Goal: Communication & Community: Answer question/provide support

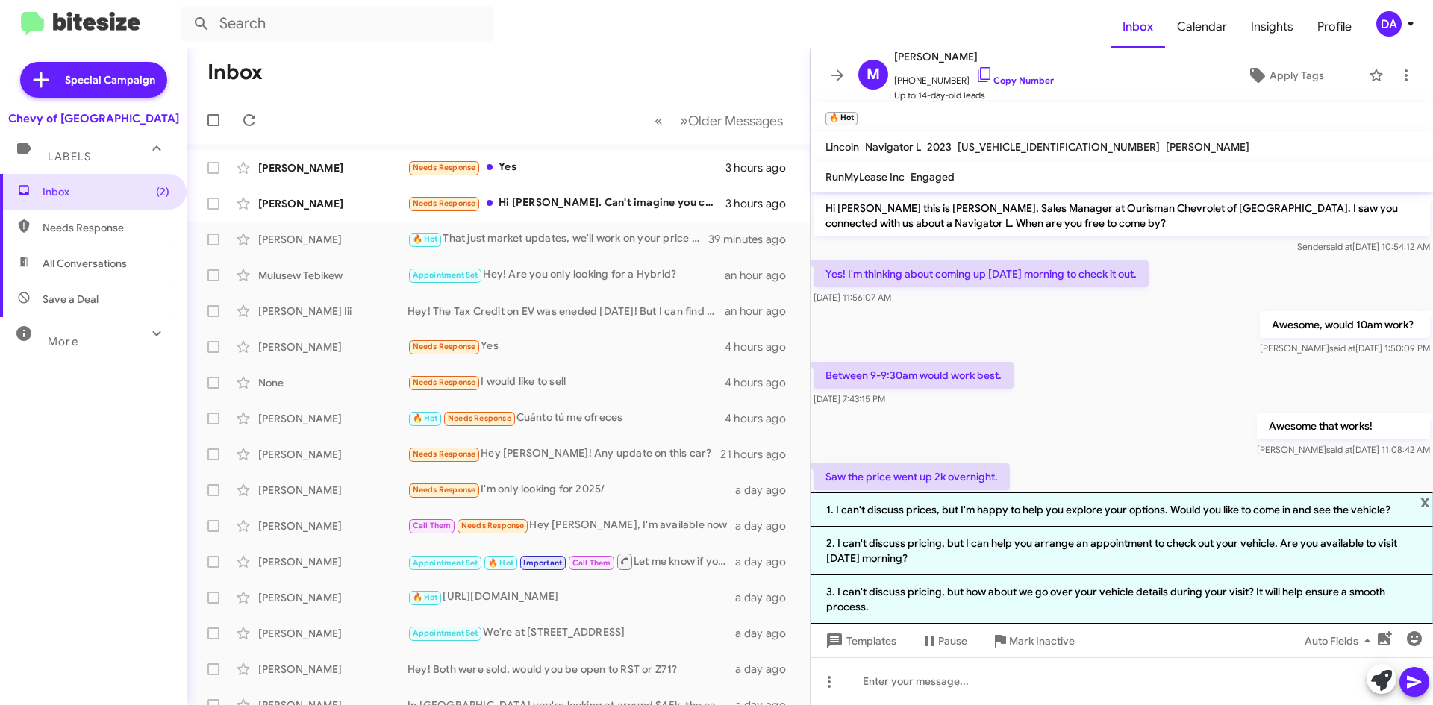
scroll to position [96, 0]
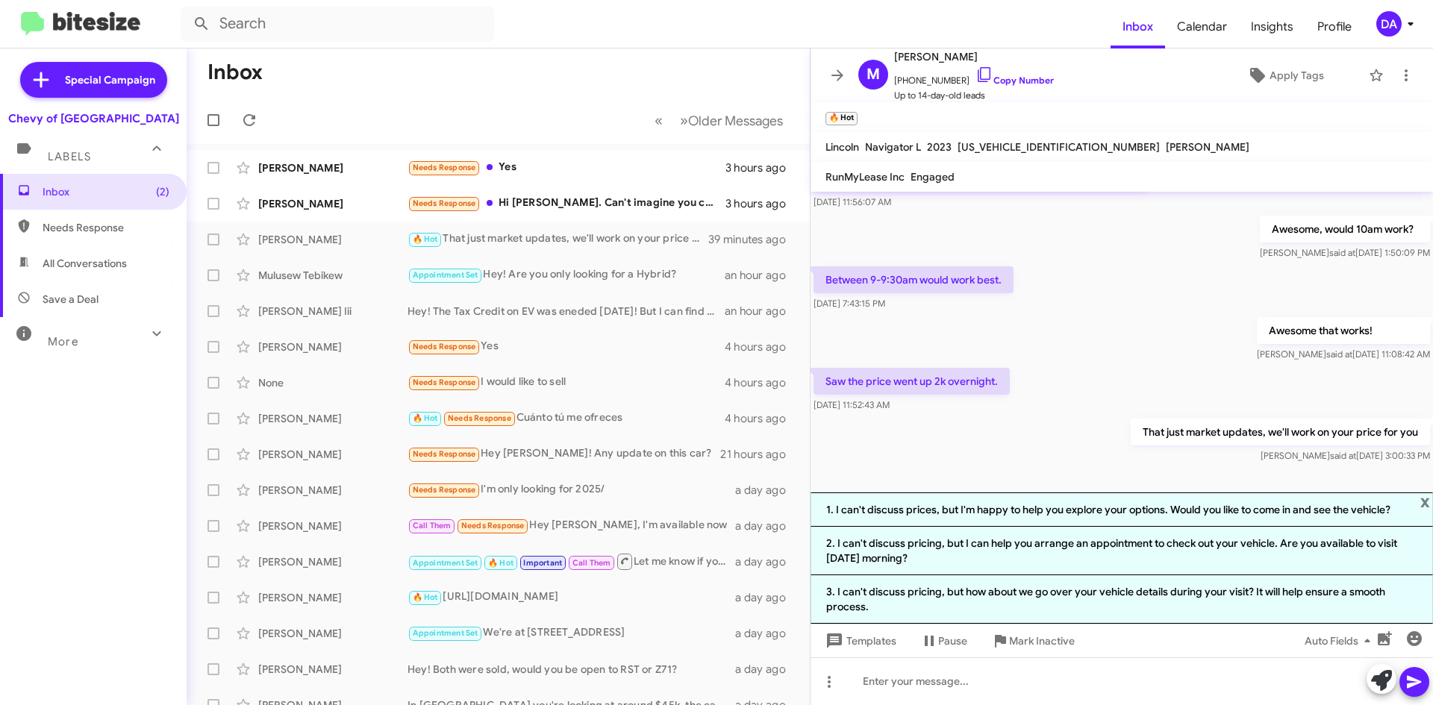
click at [264, 118] on mat-toolbar-row "« Previous » Next Older Messages" at bounding box center [498, 120] width 623 height 48
click at [246, 123] on icon at bounding box center [249, 120] width 12 height 12
click at [245, 114] on icon at bounding box center [249, 120] width 18 height 18
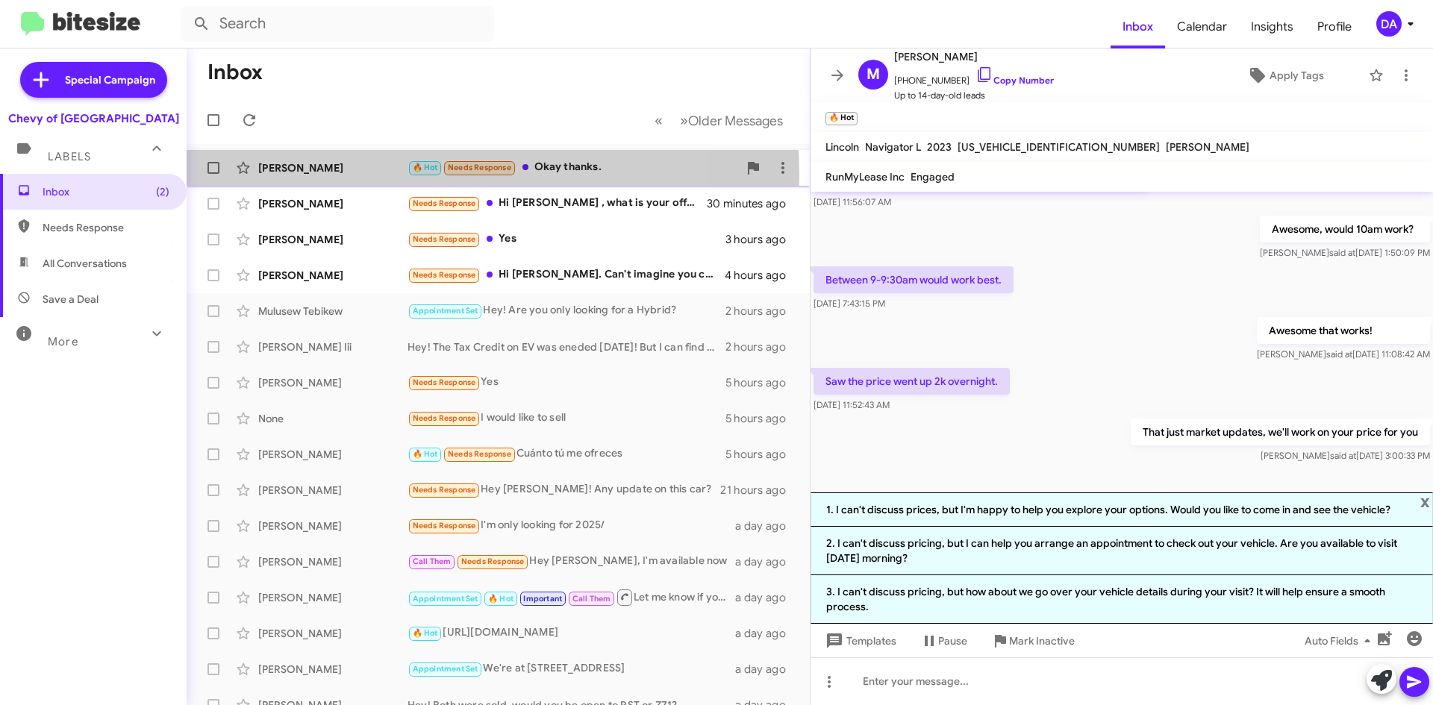
click at [373, 175] on div "[PERSON_NAME] Z 🔥 Hot Needs Response Okay thanks. 7 minutes ago" at bounding box center [498, 168] width 599 height 30
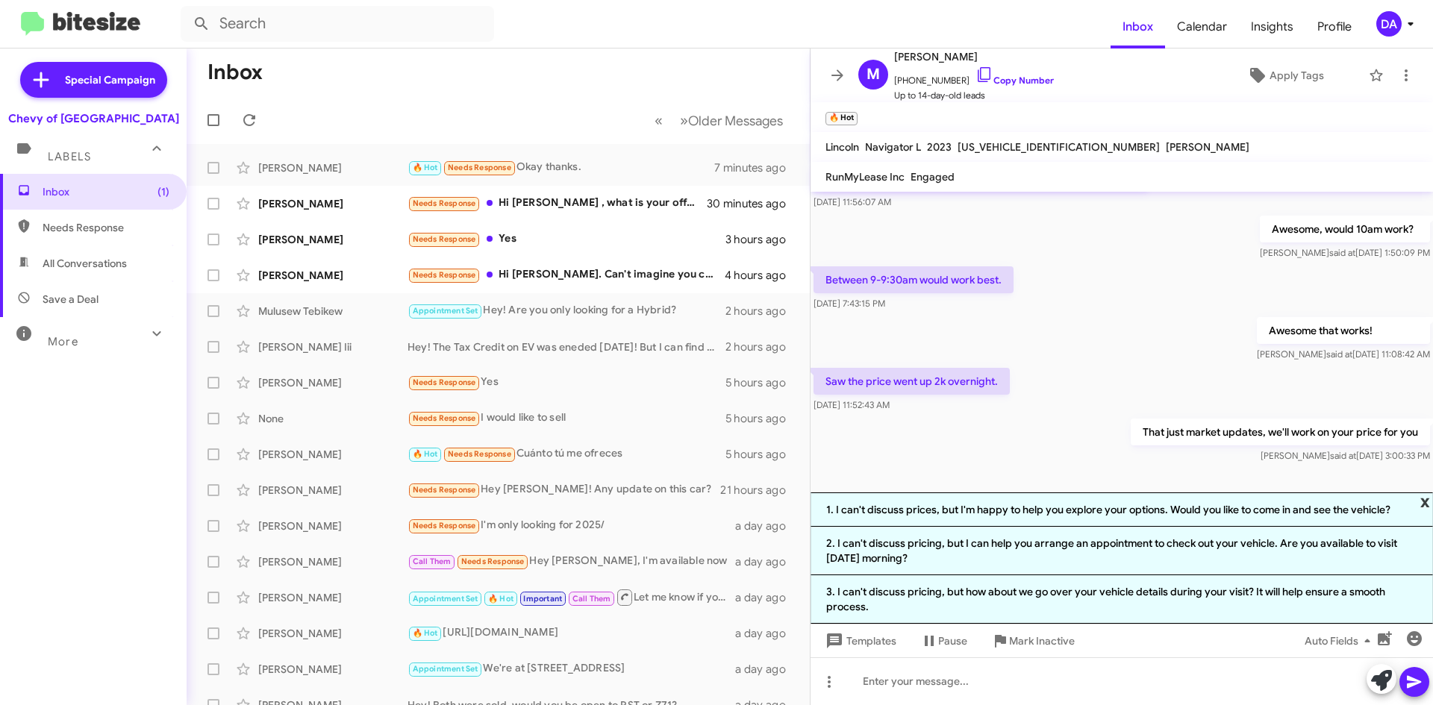
click at [1425, 499] on span "x" at bounding box center [1425, 502] width 10 height 18
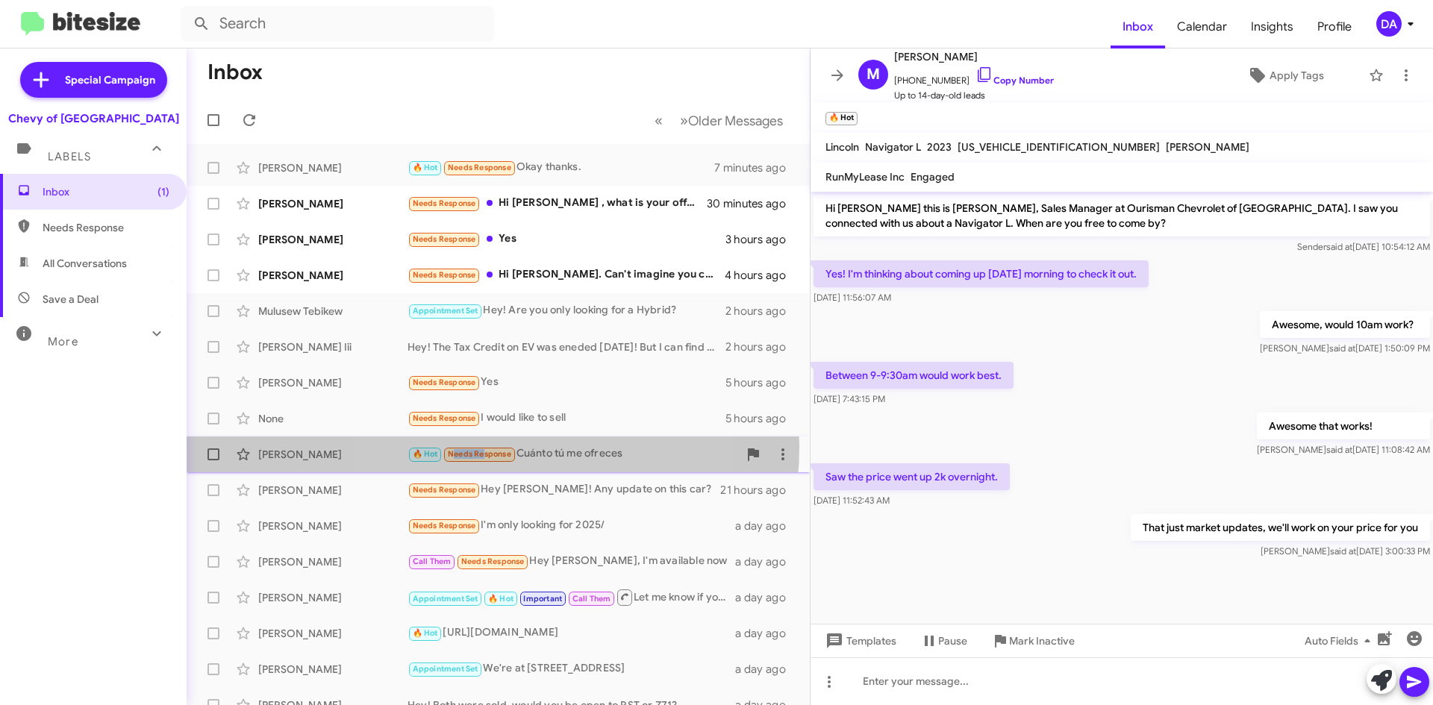
click at [481, 448] on small "Needs Response" at bounding box center [479, 455] width 70 height 14
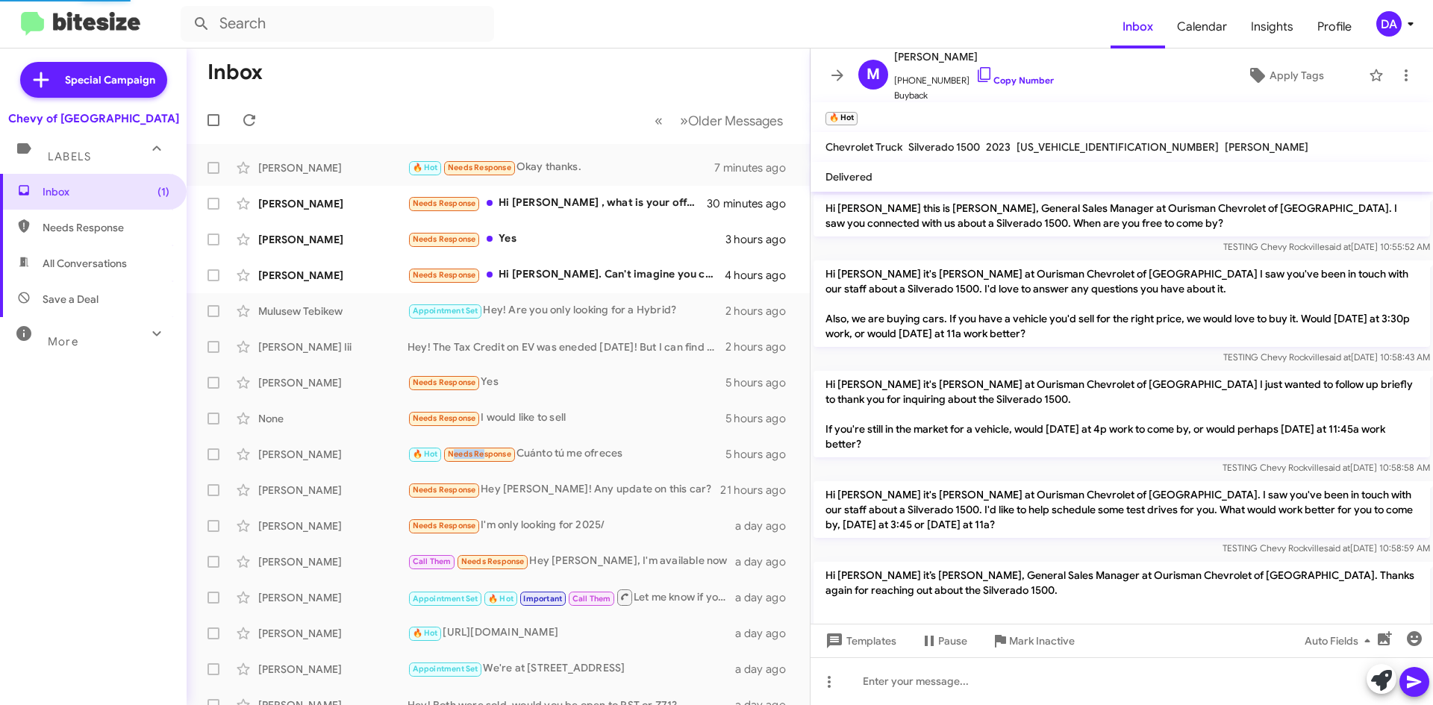
scroll to position [471, 0]
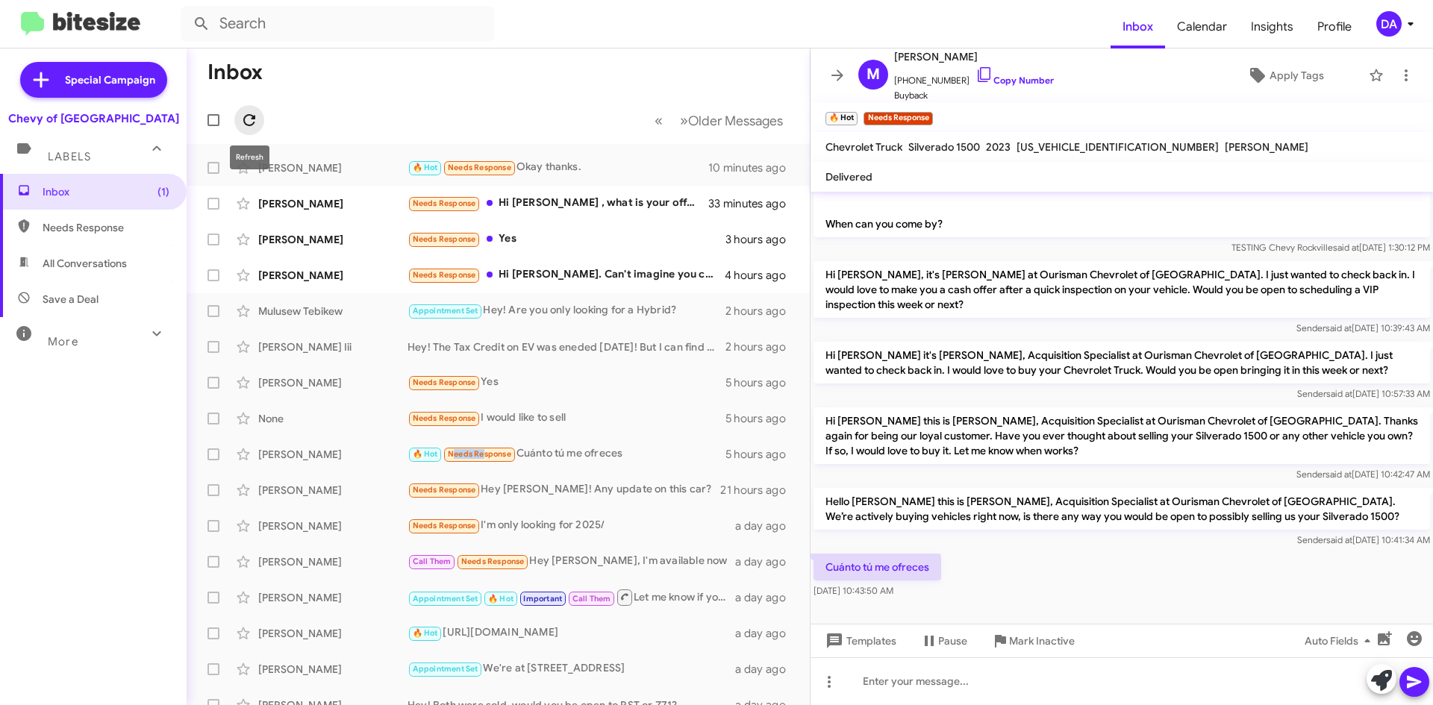
click at [246, 119] on icon at bounding box center [249, 120] width 18 height 18
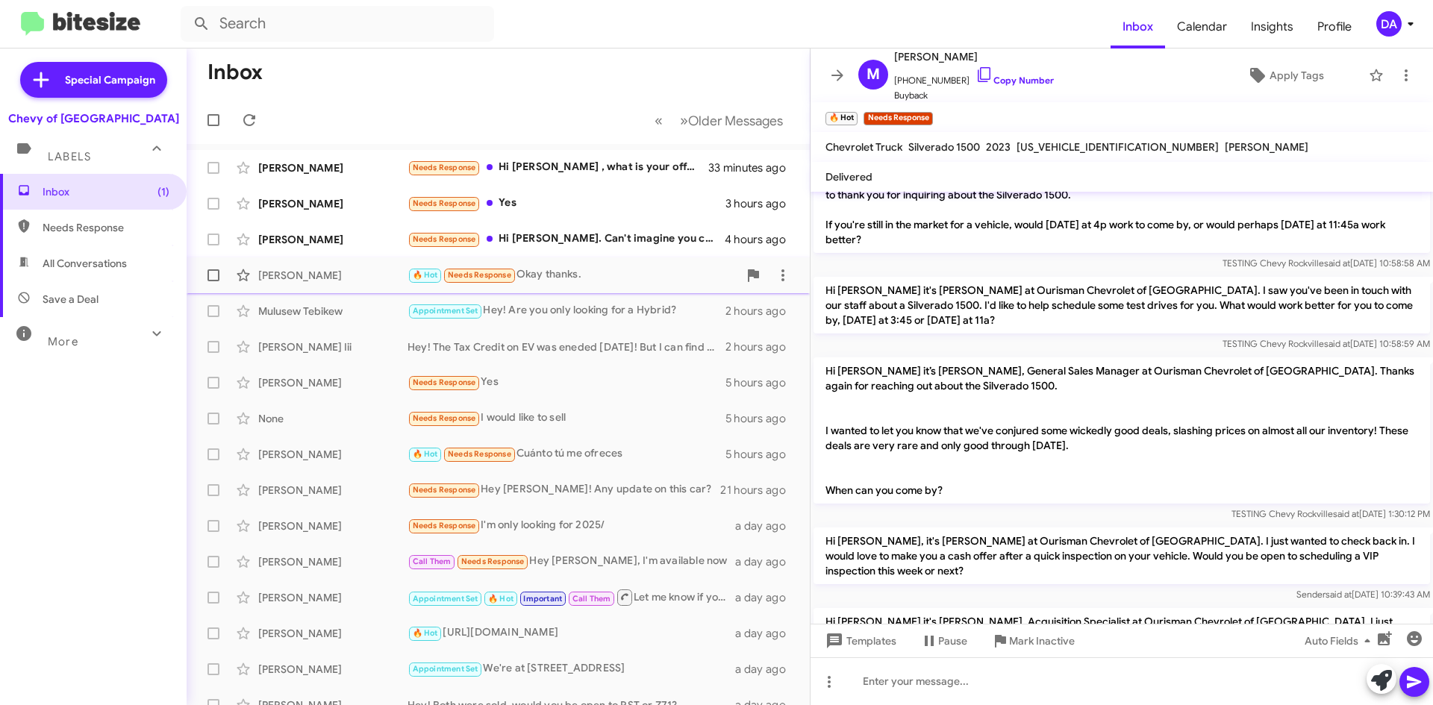
scroll to position [322, 0]
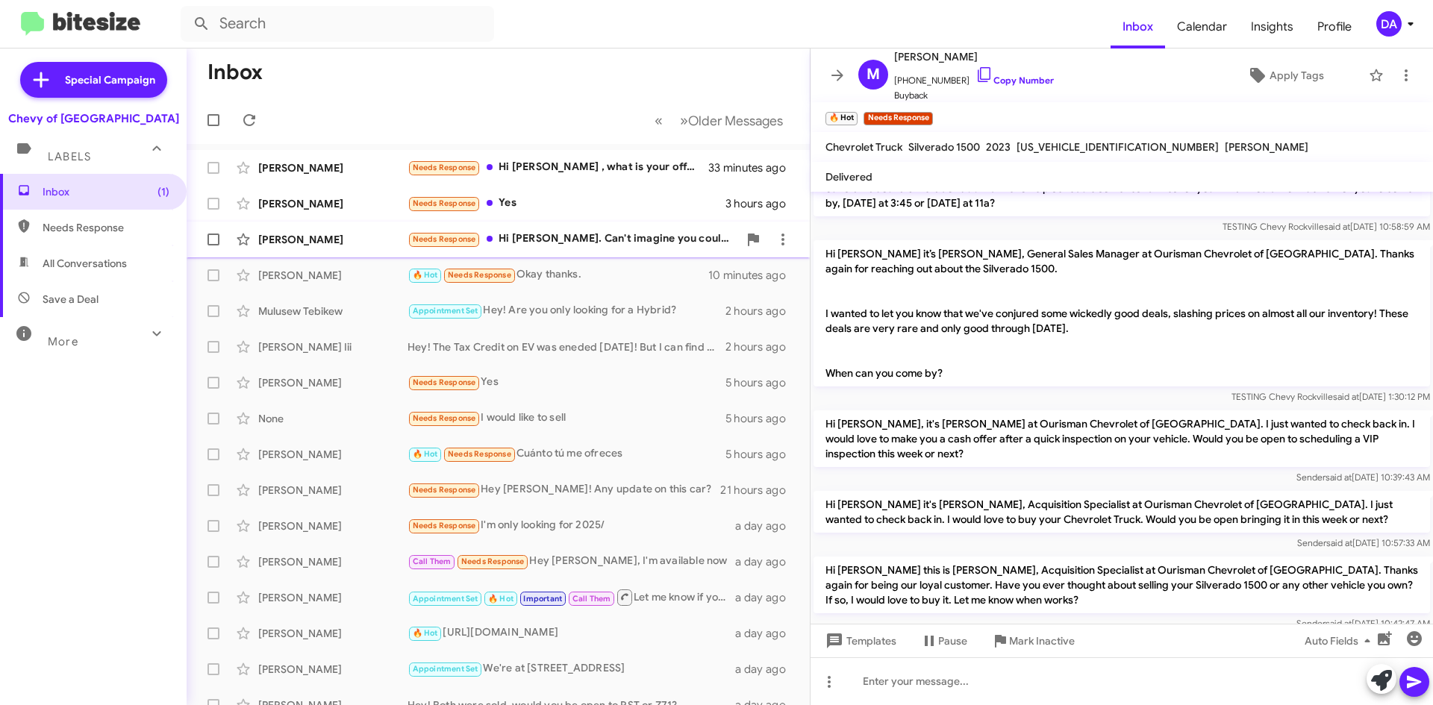
click at [546, 244] on div "Needs Response Hi [PERSON_NAME]. Can't imagine you could offer me enough that I…" at bounding box center [572, 239] width 331 height 17
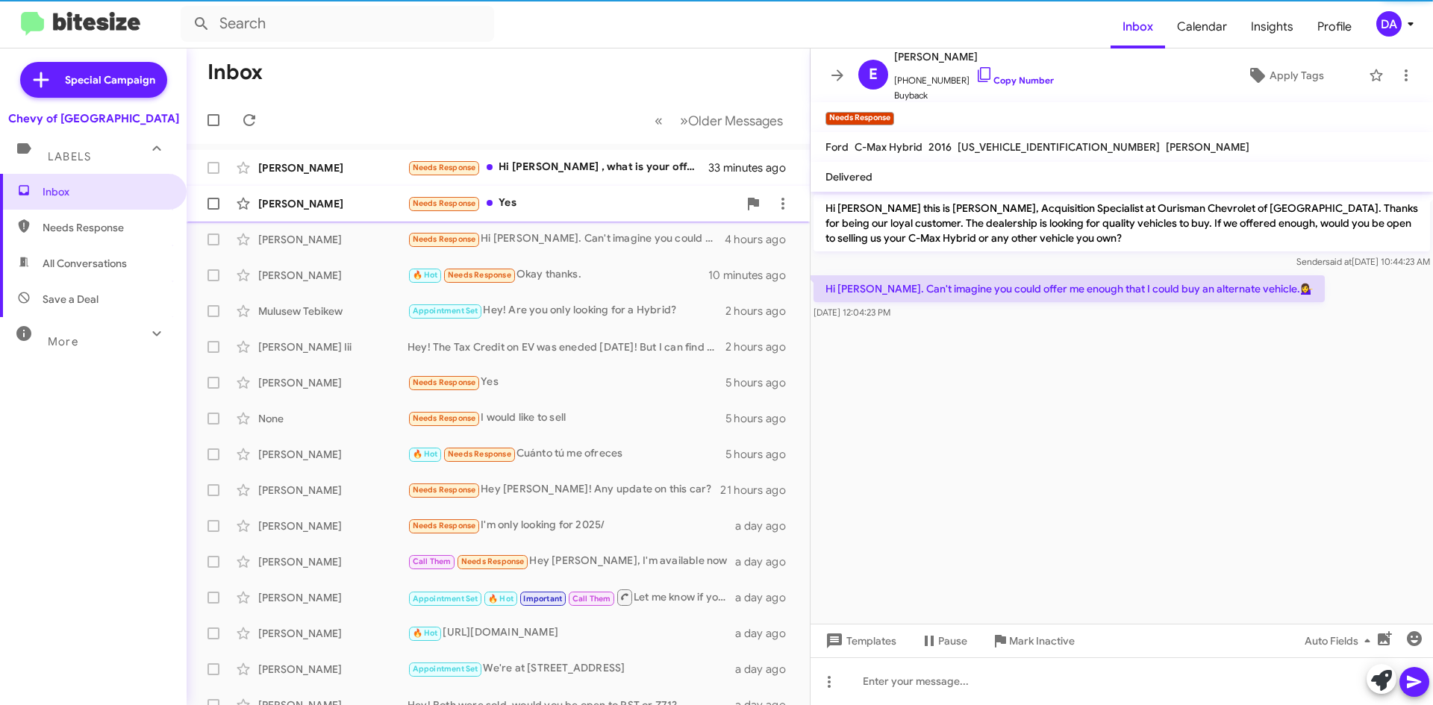
click at [563, 210] on div "Needs Response Yes" at bounding box center [572, 203] width 331 height 17
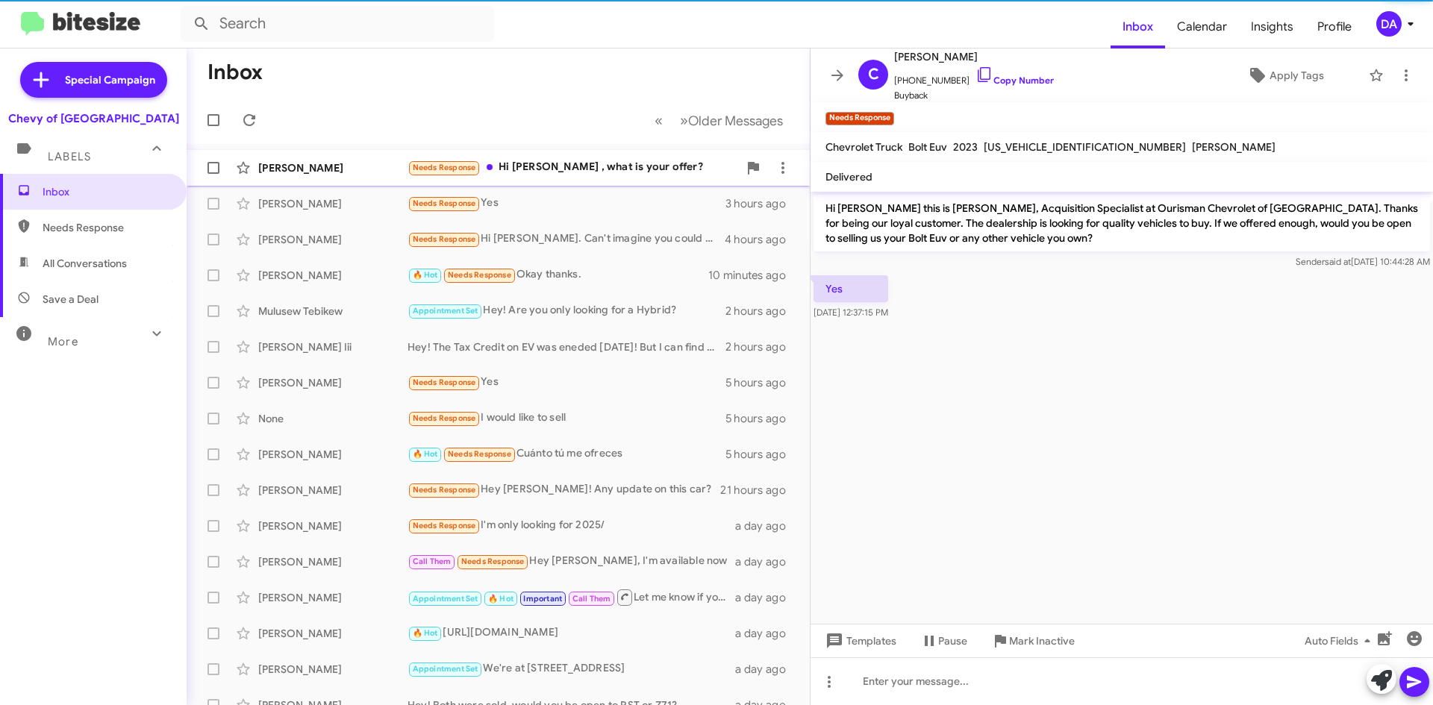
click at [590, 160] on div "Needs Response Hi [PERSON_NAME] , what is your offer?" at bounding box center [572, 167] width 331 height 17
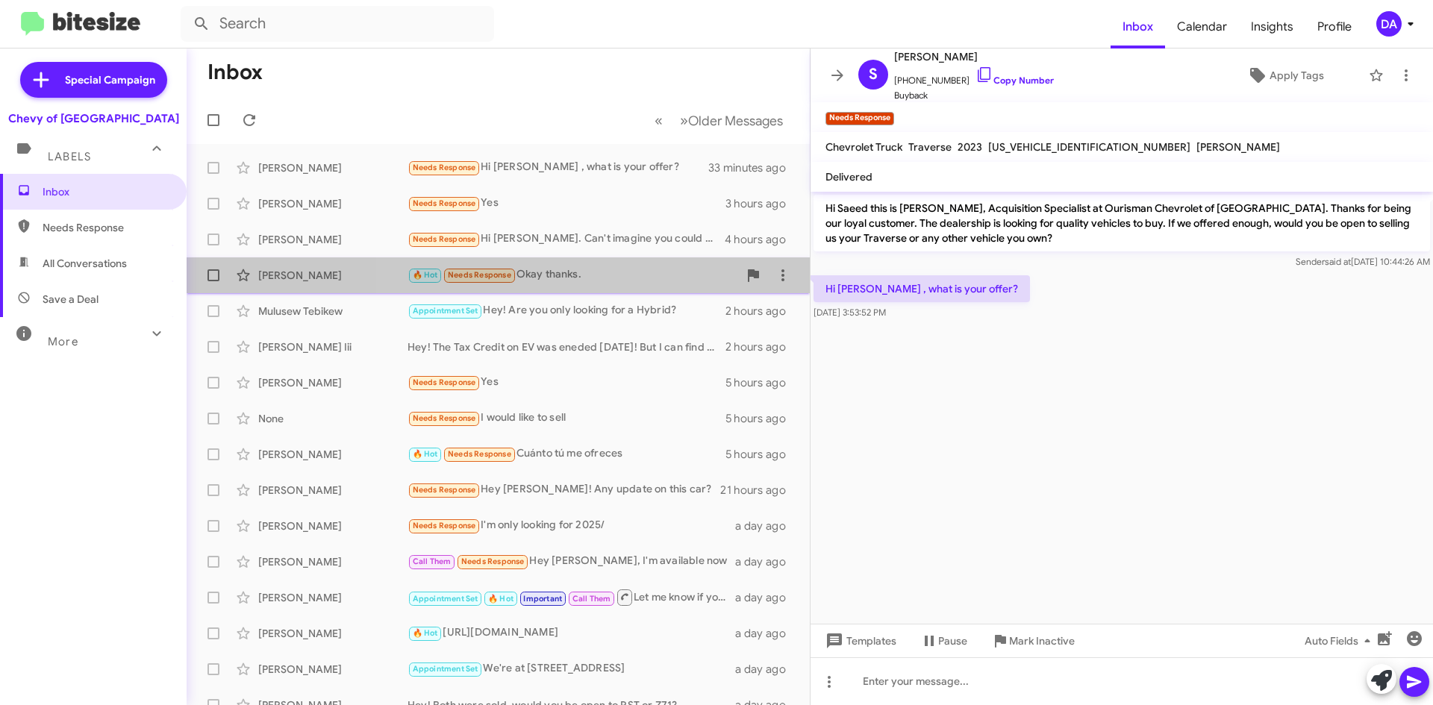
click at [604, 281] on div "🔥 Hot Needs Response Okay thanks." at bounding box center [572, 274] width 331 height 17
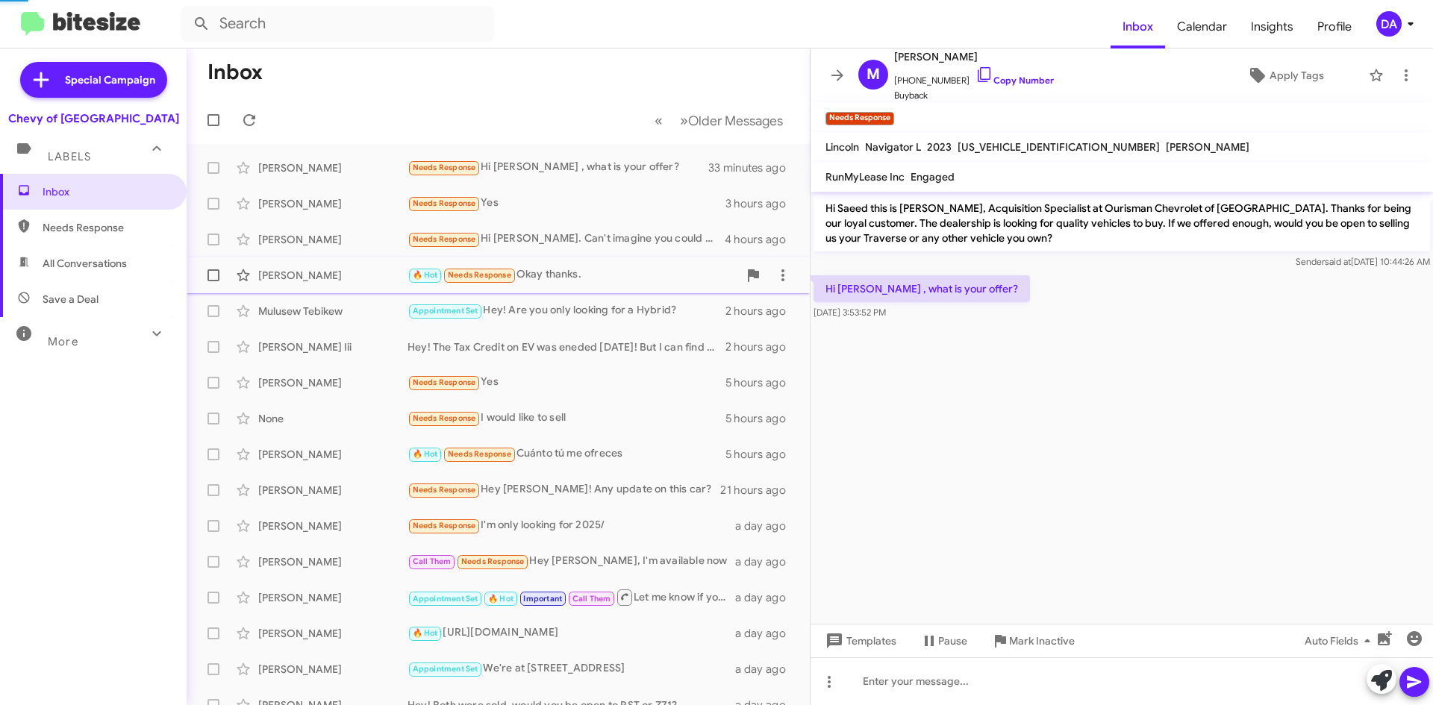
scroll to position [19, 0]
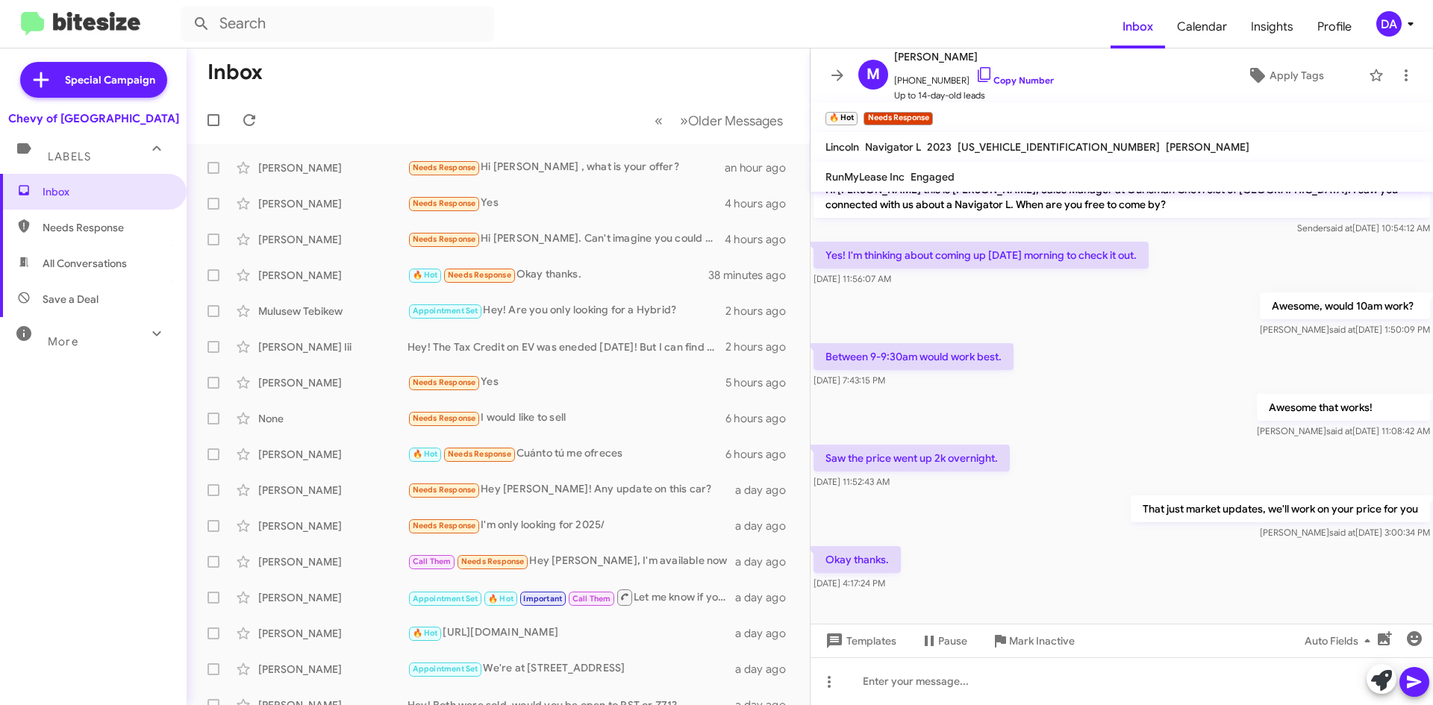
click at [1242, 119] on mat-toolbar "🔥 Hot × Needs Response ×" at bounding box center [1121, 117] width 622 height 30
